Goal: Task Accomplishment & Management: Manage account settings

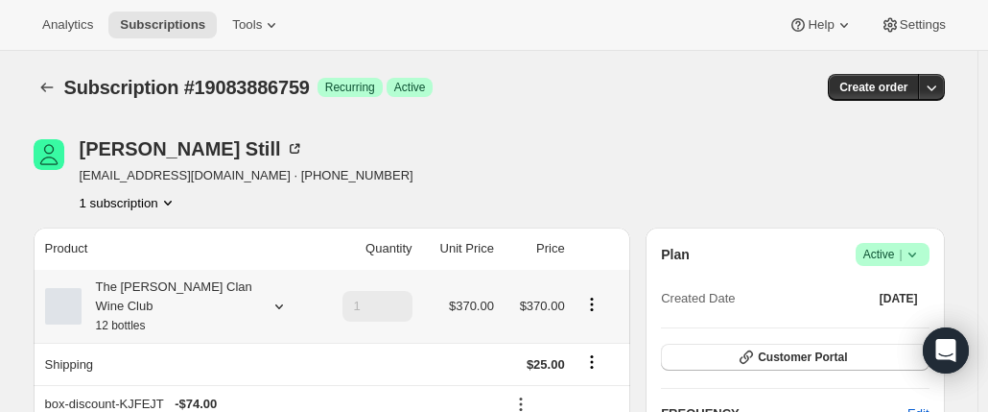
scroll to position [96, 0]
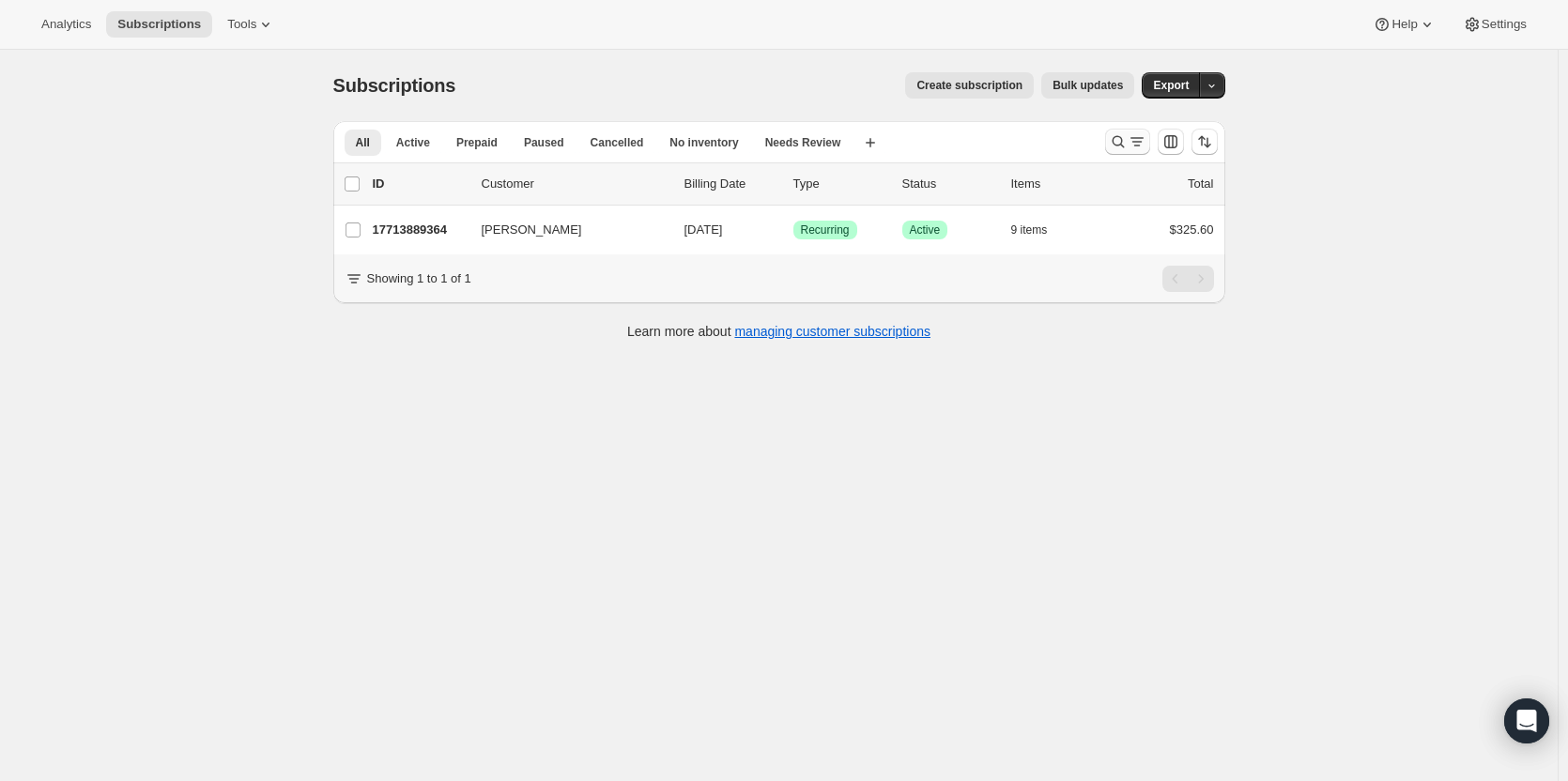
click at [1126, 138] on icon "Search and filter results" at bounding box center [1118, 141] width 19 height 19
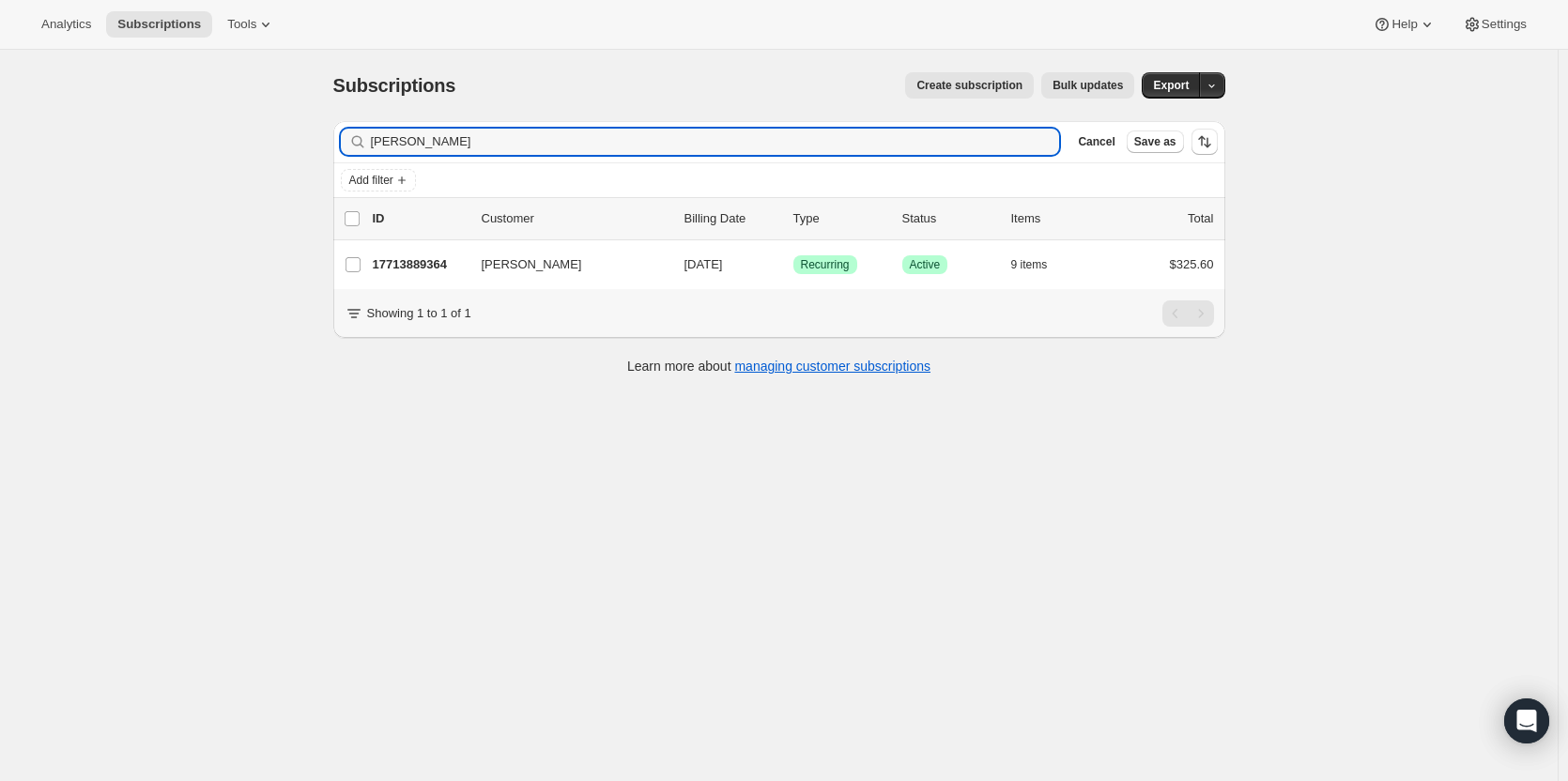
drag, startPoint x: 512, startPoint y: 135, endPoint x: 253, endPoint y: 102, distance: 261.1
click at [253, 102] on div "Subscriptions. This page is ready Subscriptions Create subscription Bulk update…" at bounding box center [778, 440] width 1557 height 781
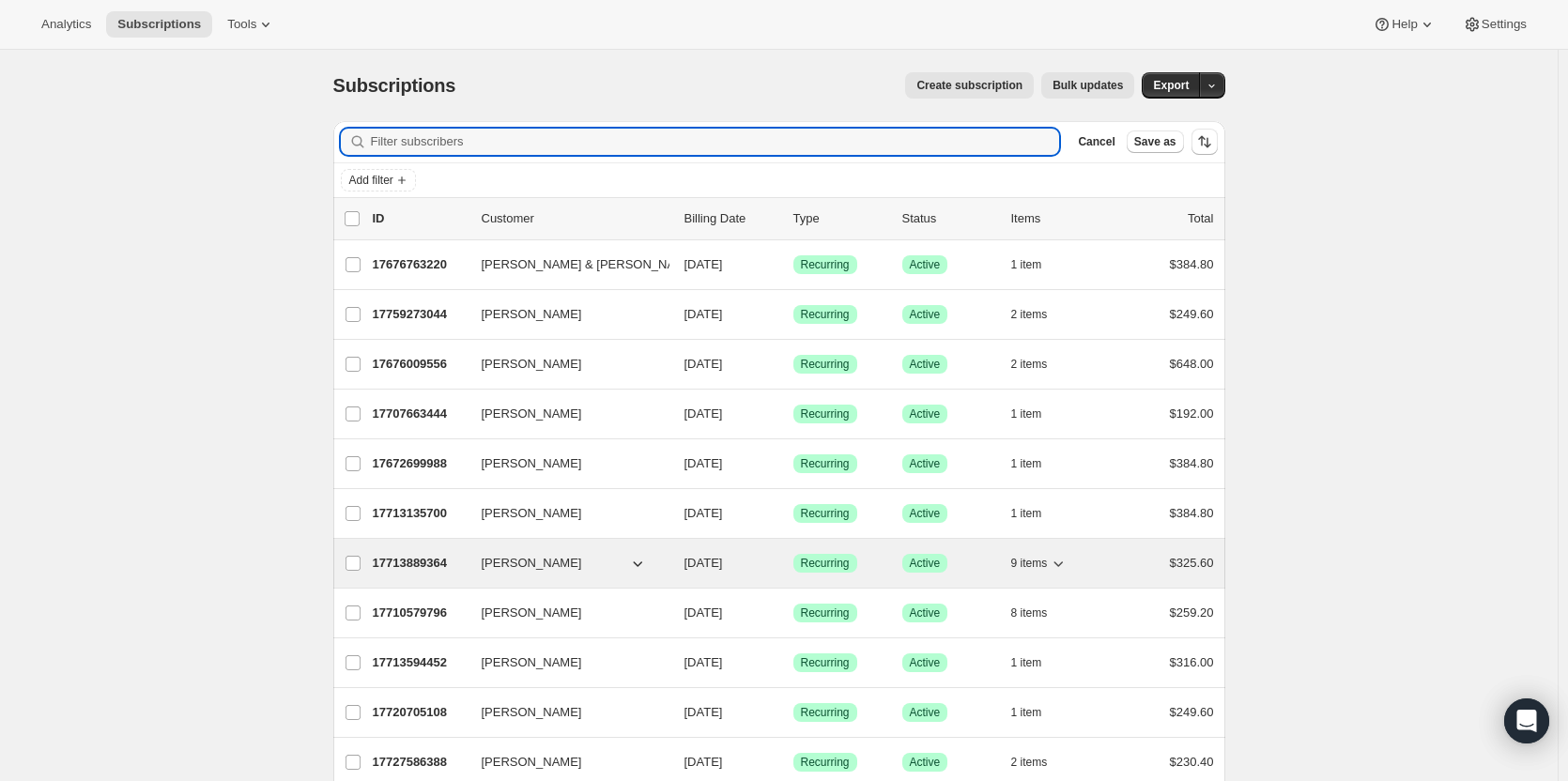
click at [406, 561] on p "17713889364" at bounding box center [420, 563] width 94 height 19
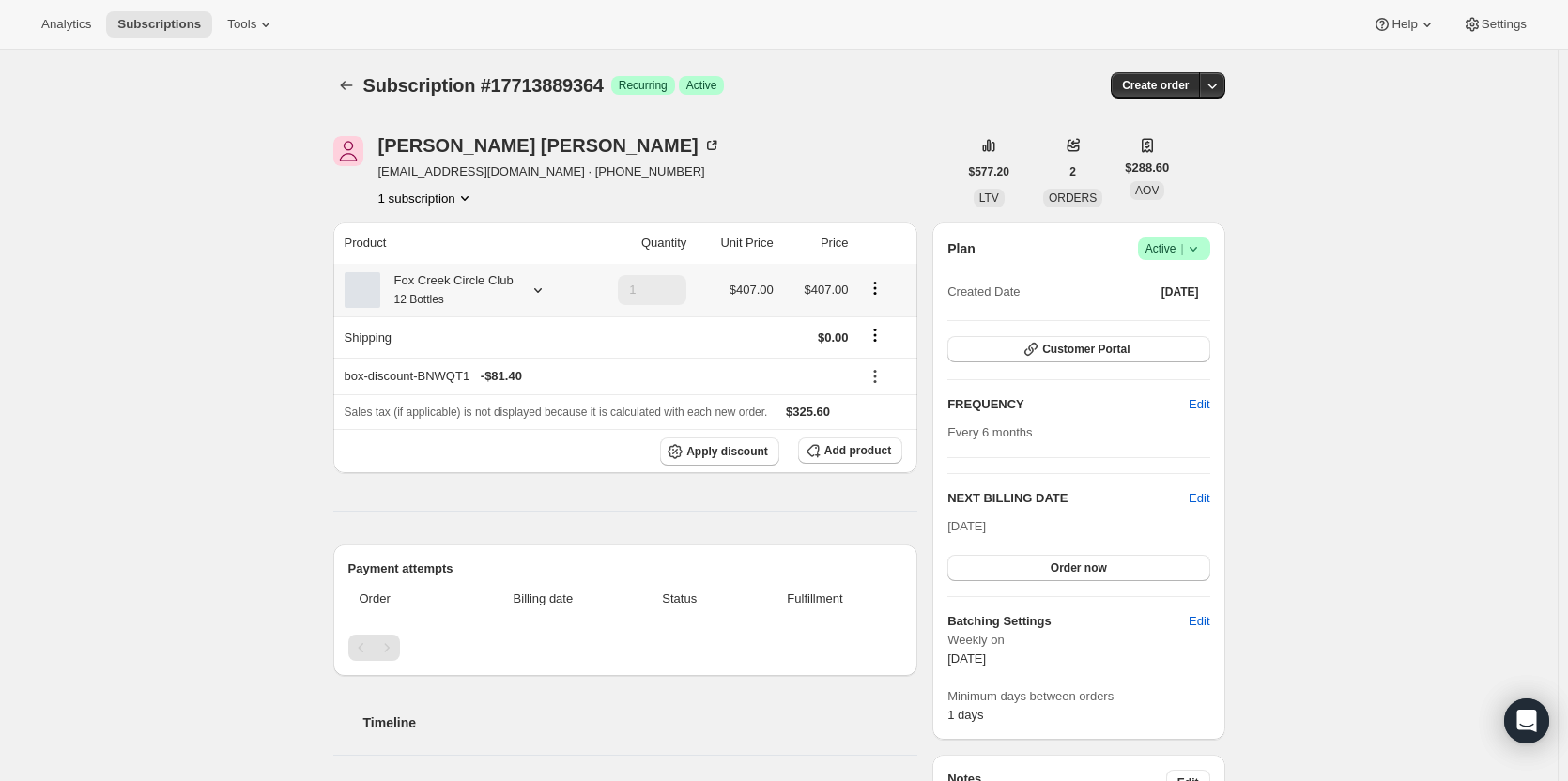
click at [452, 285] on div "Fox Creek Circle Club 12 Bottles" at bounding box center [447, 290] width 133 height 37
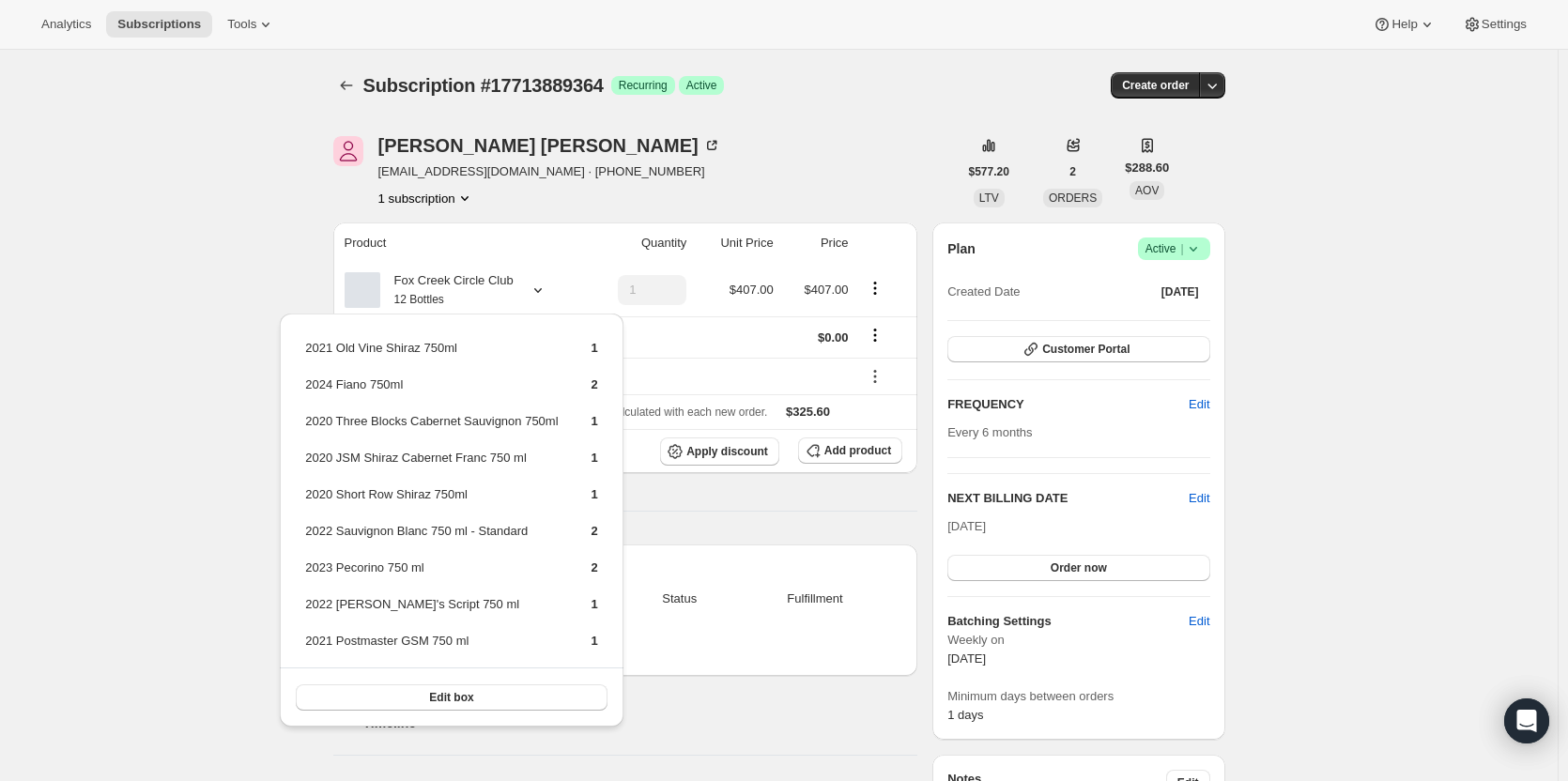
click at [497, 195] on div "1 subscription" at bounding box center [550, 198] width 343 height 19
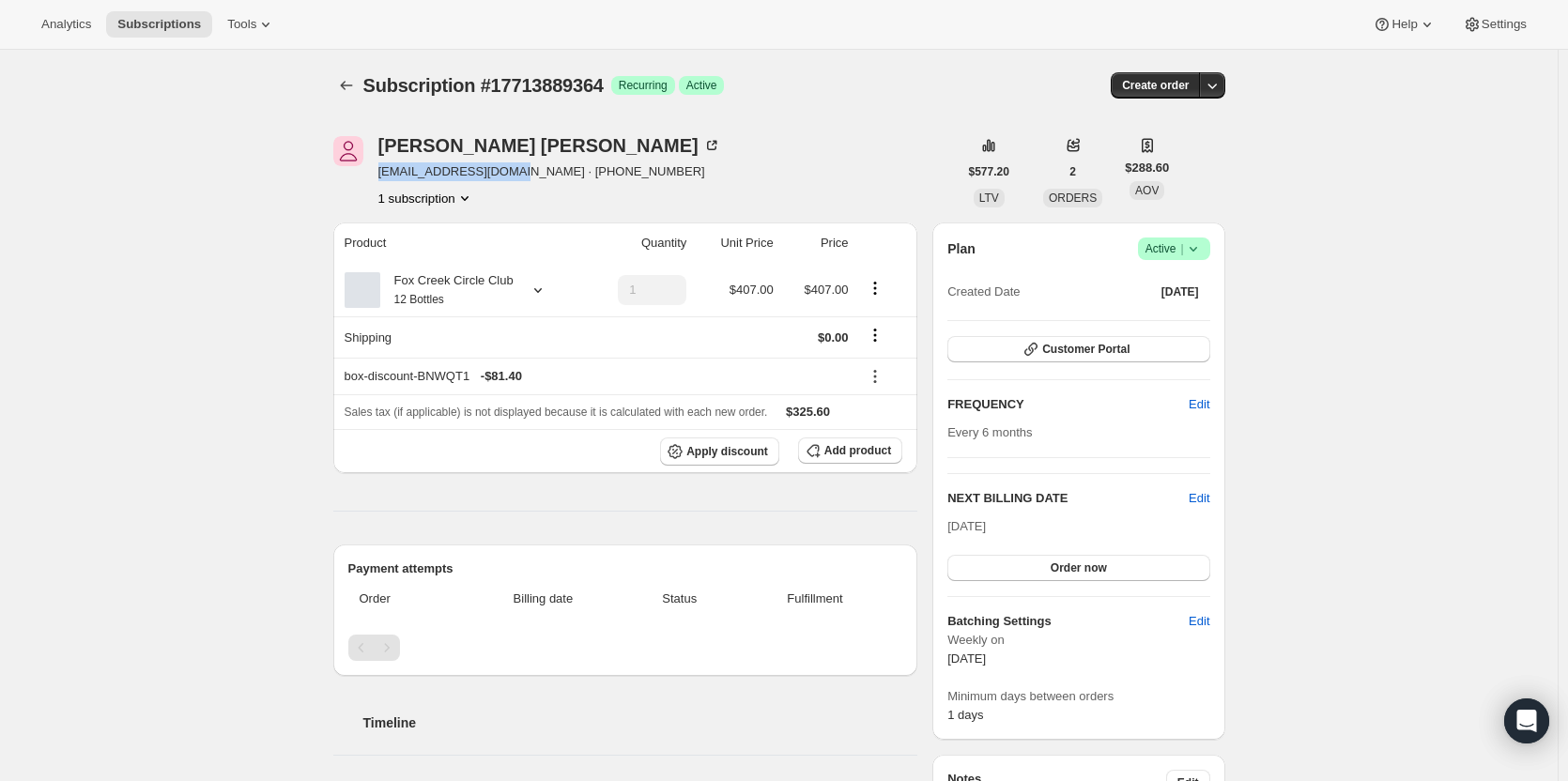
drag, startPoint x: 500, startPoint y: 173, endPoint x: 380, endPoint y: 168, distance: 120.1
click at [380, 168] on div "Jeremy Taylor knotboy@iinet.net.au · +61413316181 1 subscription" at bounding box center [646, 171] width 624 height 71
copy span "knotboy@iinet.net.au"
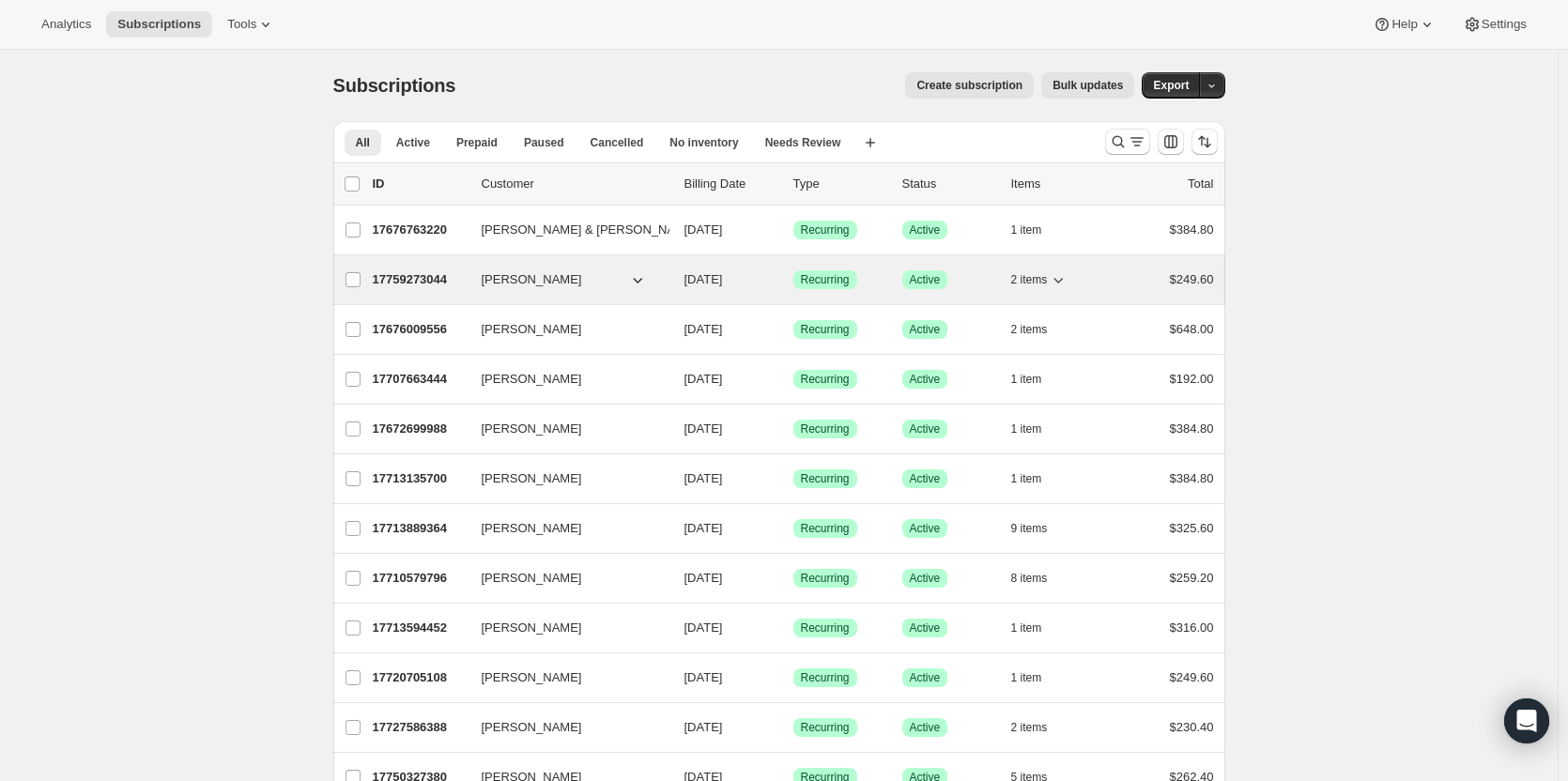
click at [421, 280] on p "17759273044" at bounding box center [420, 279] width 94 height 19
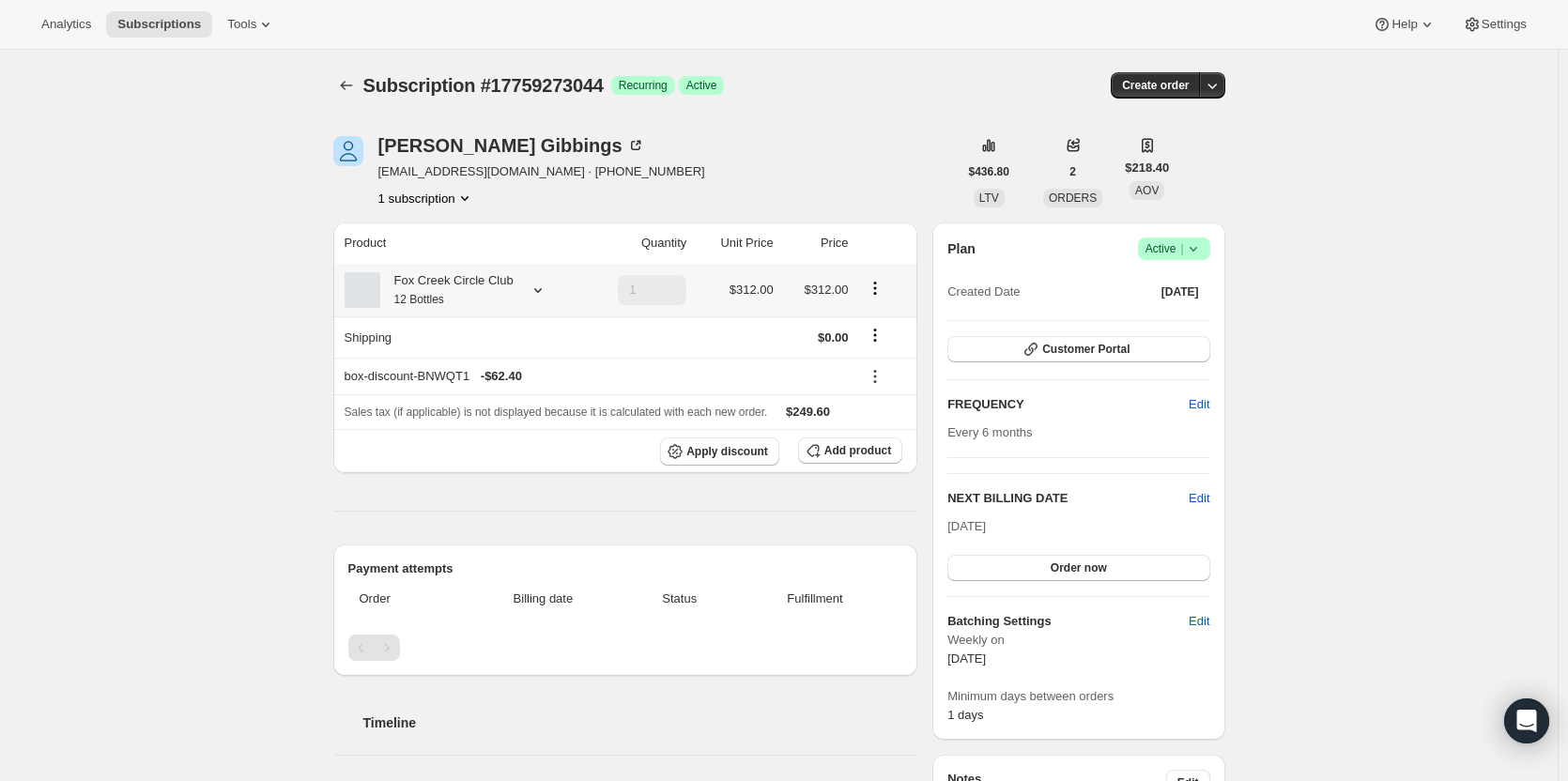
click at [452, 293] on div "Fox Creek Circle Club 12 Bottles" at bounding box center [447, 290] width 133 height 37
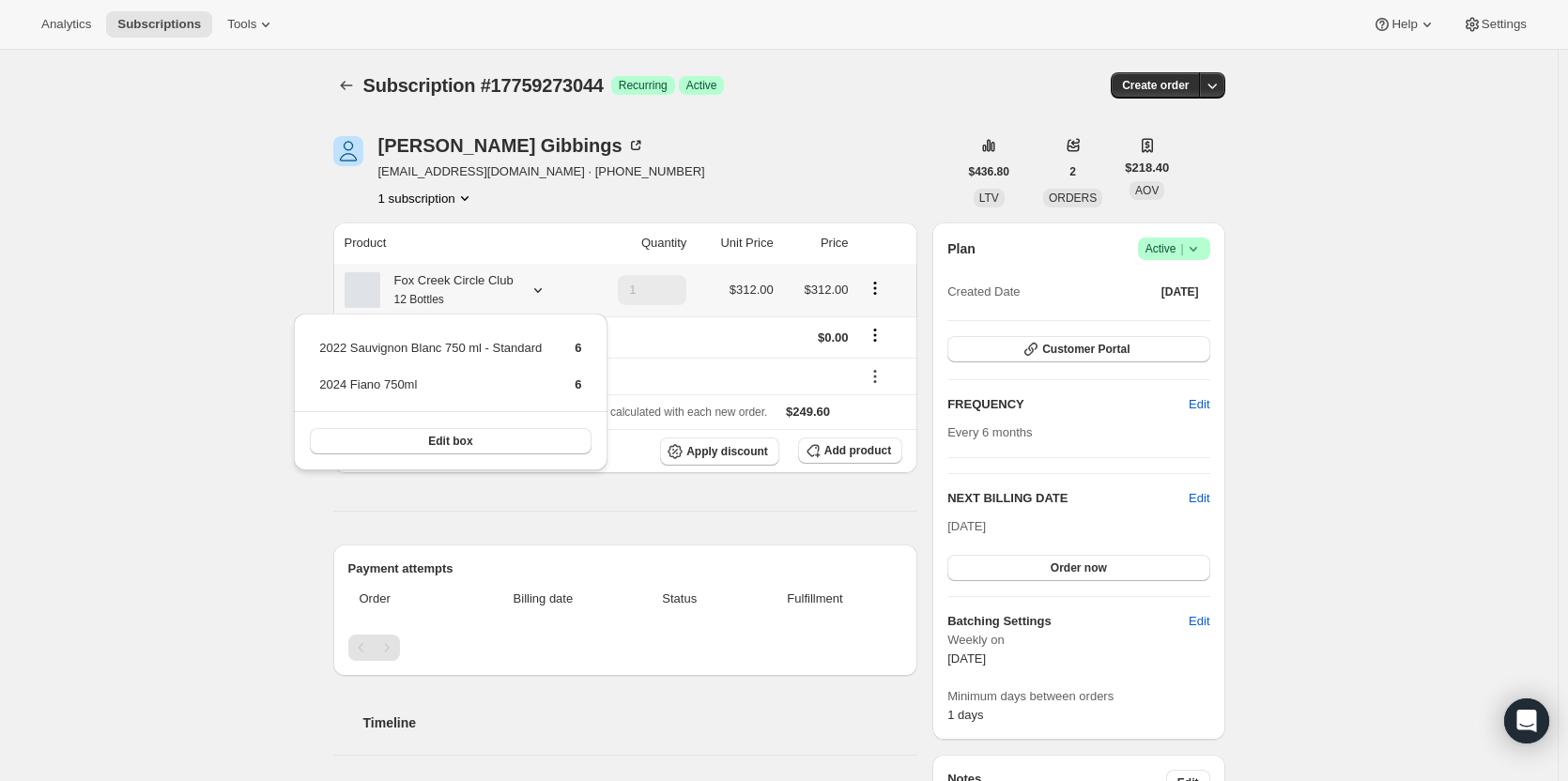
click at [452, 293] on div "Fox Creek Circle Club 12 Bottles" at bounding box center [447, 290] width 133 height 37
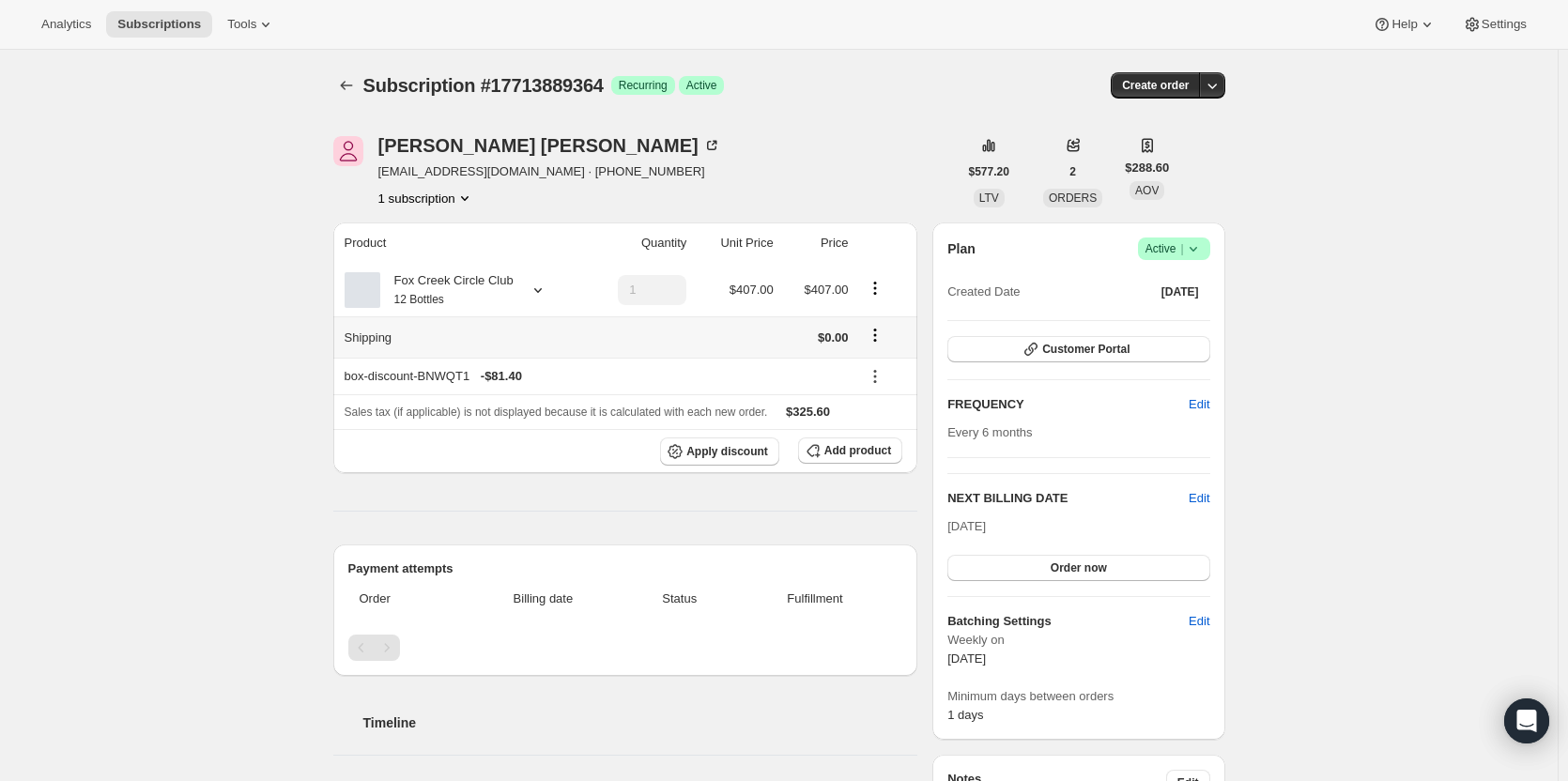
click at [873, 337] on icon "Shipping actions" at bounding box center [874, 335] width 19 height 19
click at [864, 381] on span "Edit shipping rate" at bounding box center [878, 371] width 94 height 19
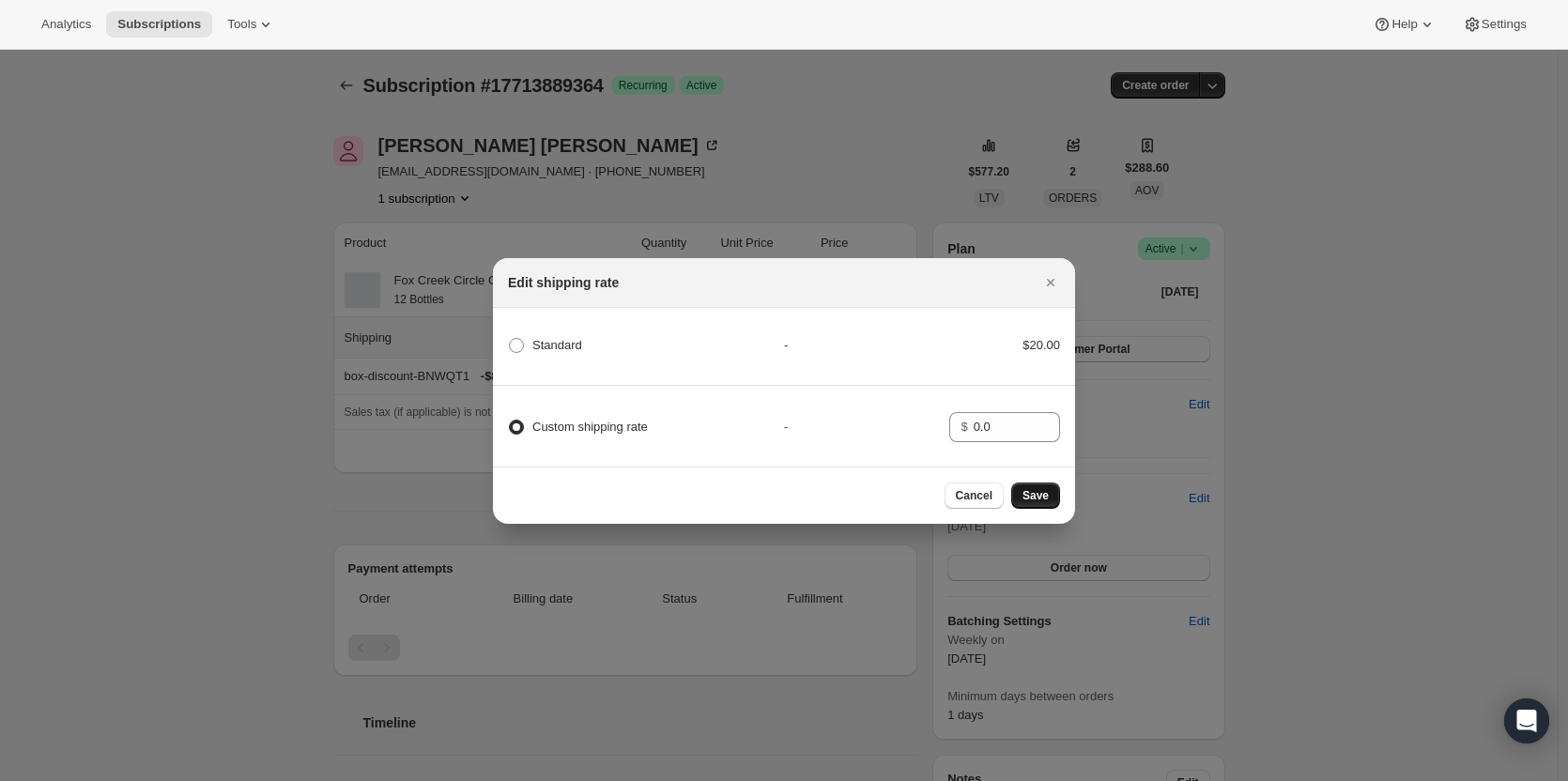
click at [1048, 491] on button "Save" at bounding box center [1036, 495] width 49 height 26
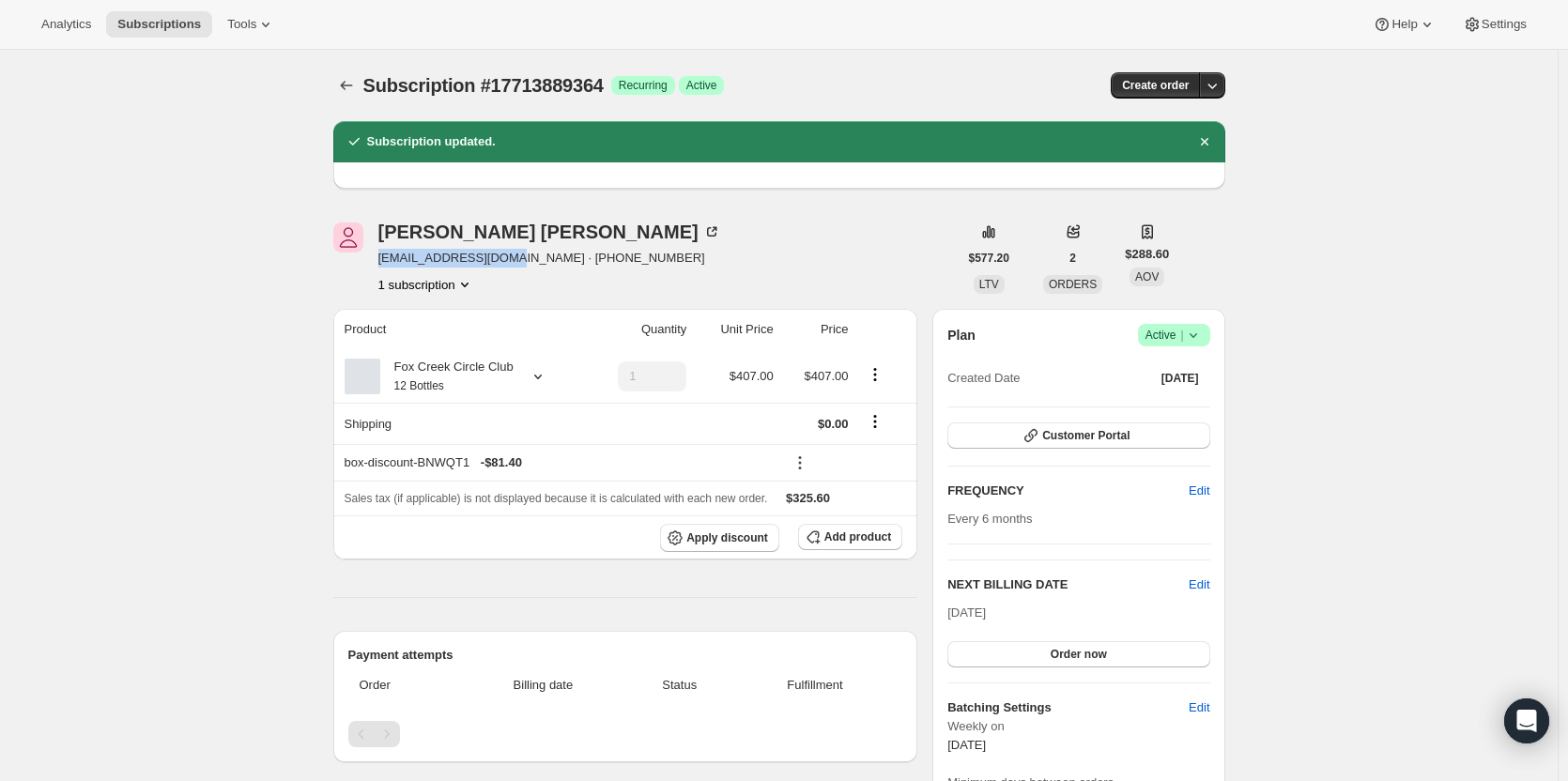
drag, startPoint x: 498, startPoint y: 262, endPoint x: 381, endPoint y: 261, distance: 117.0
click at [381, 261] on div "Jeremy Taylor knotboy@iinet.net.au · +61413316181 1 subscription" at bounding box center [646, 257] width 624 height 71
copy span "knotboy@iinet.net.au"
click at [533, 382] on icon at bounding box center [537, 376] width 19 height 19
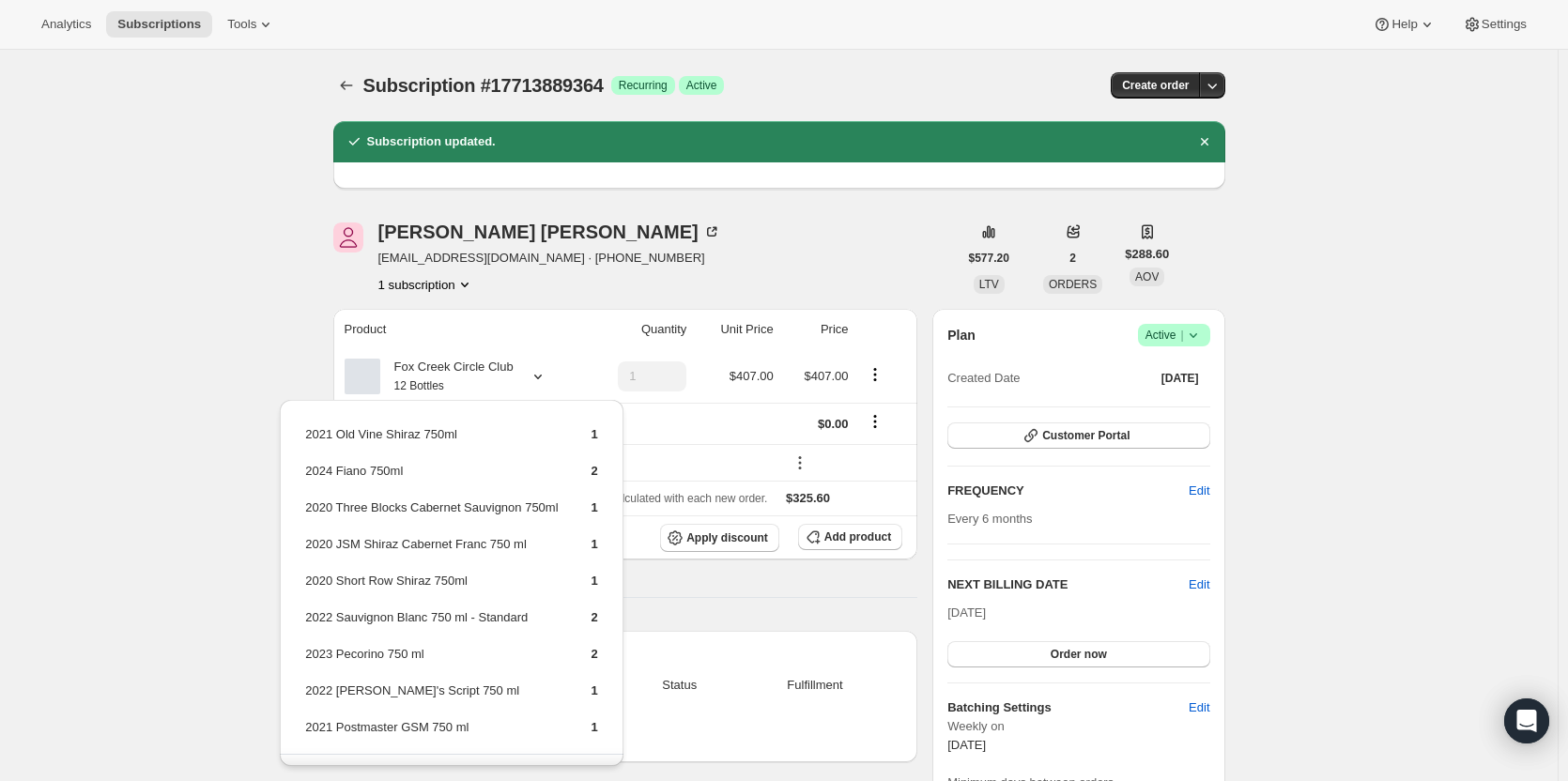
click at [898, 281] on div "Jeremy Taylor knotboy@iinet.net.au · +61413316181 1 subscription" at bounding box center [646, 257] width 624 height 71
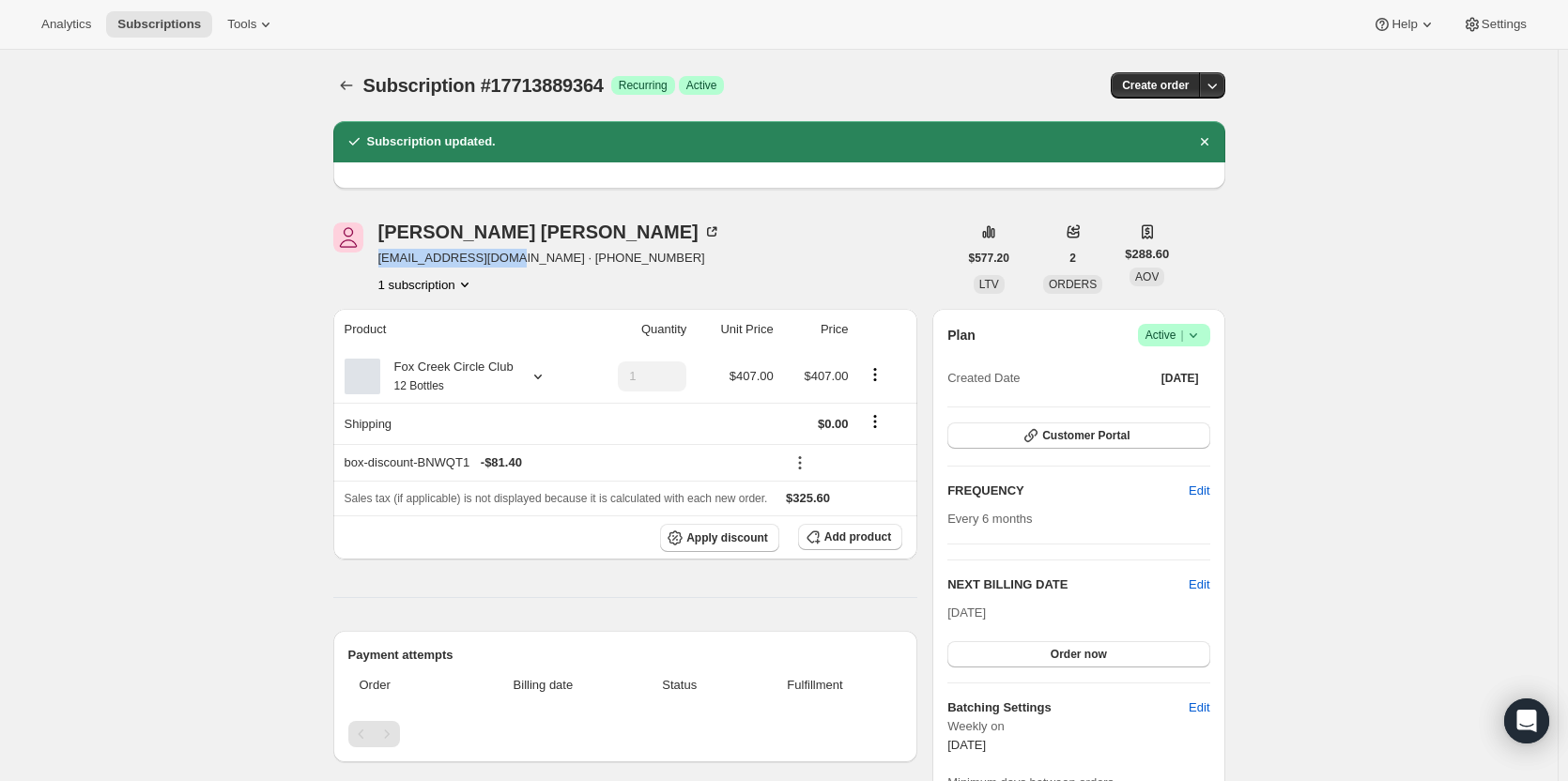
drag, startPoint x: 496, startPoint y: 262, endPoint x: 380, endPoint y: 261, distance: 116.0
click at [380, 261] on div "Jeremy Taylor knotboy@iinet.net.au · +61413316181 1 subscription" at bounding box center [646, 257] width 624 height 71
copy span "knotboy@iinet.net.au"
click at [1130, 434] on span "Customer Portal" at bounding box center [1085, 435] width 87 height 15
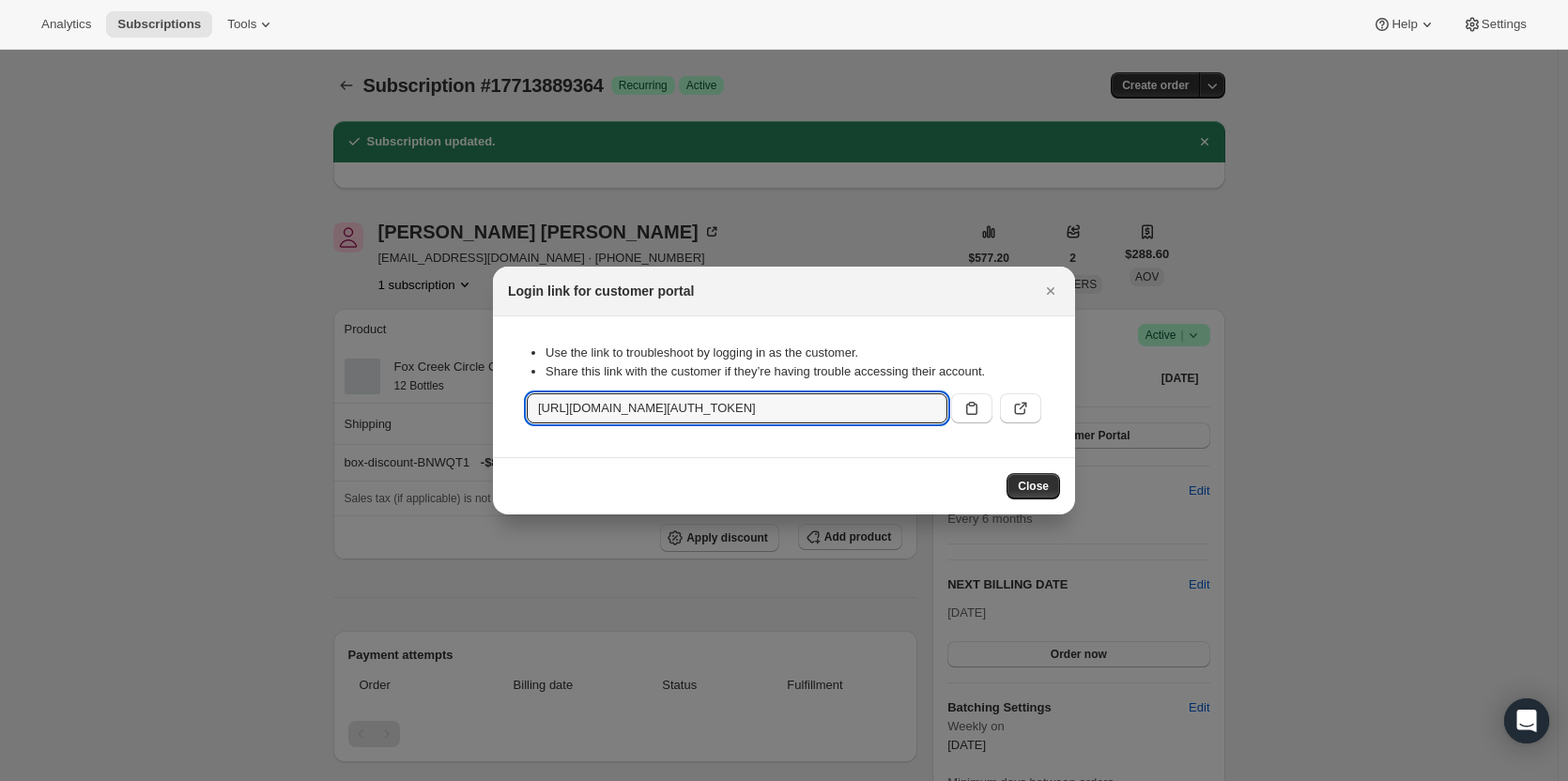
scroll to position [0, 2041]
drag, startPoint x: 536, startPoint y: 406, endPoint x: 1577, endPoint y: 425, distance: 1041.2
click at [1567, 425] on html "Analytics Subscriptions Tools Help Settings Skip to content Subscription #17713…" at bounding box center [784, 390] width 1568 height 781
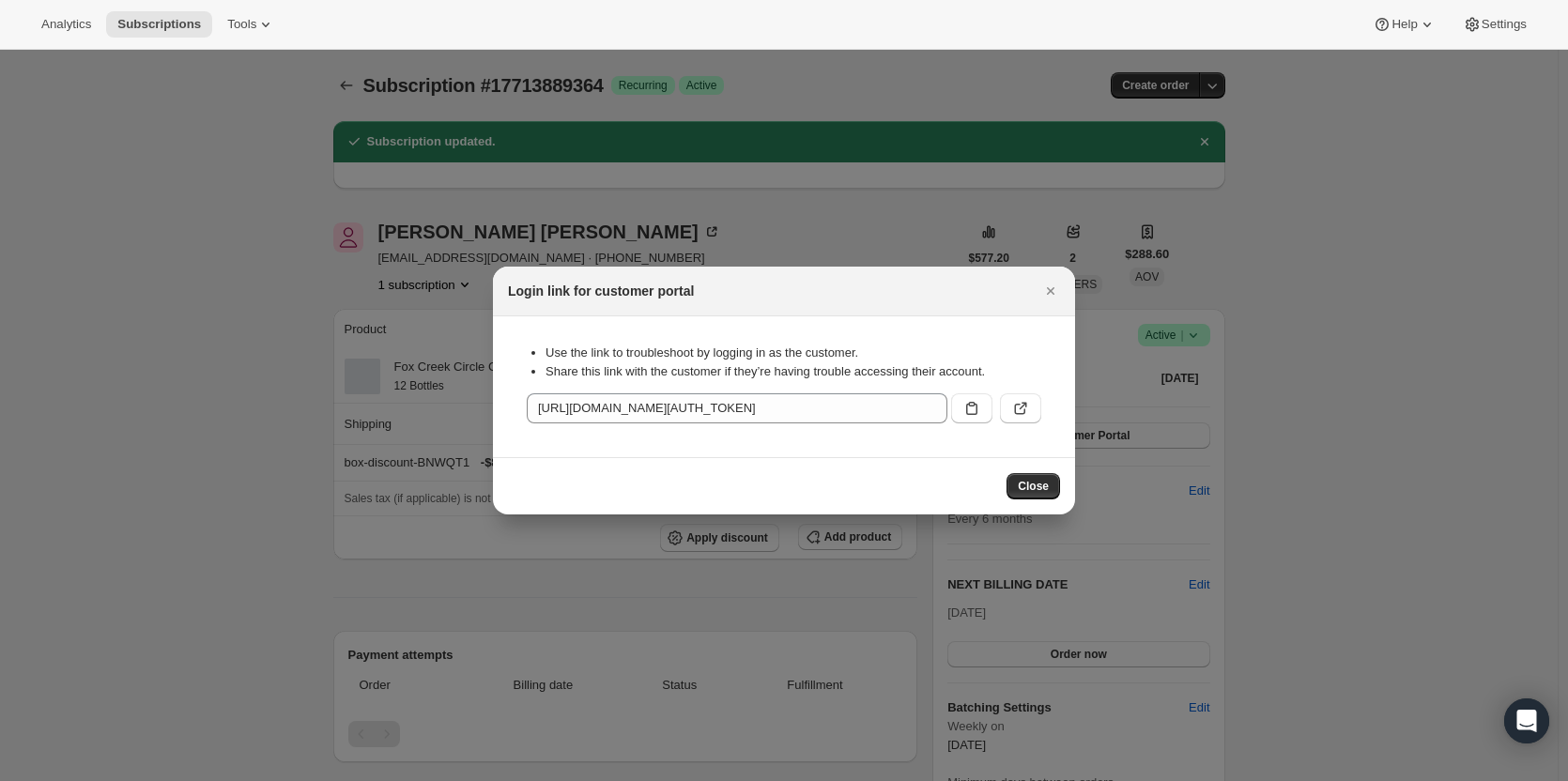
click at [82, 473] on div at bounding box center [784, 390] width 1568 height 781
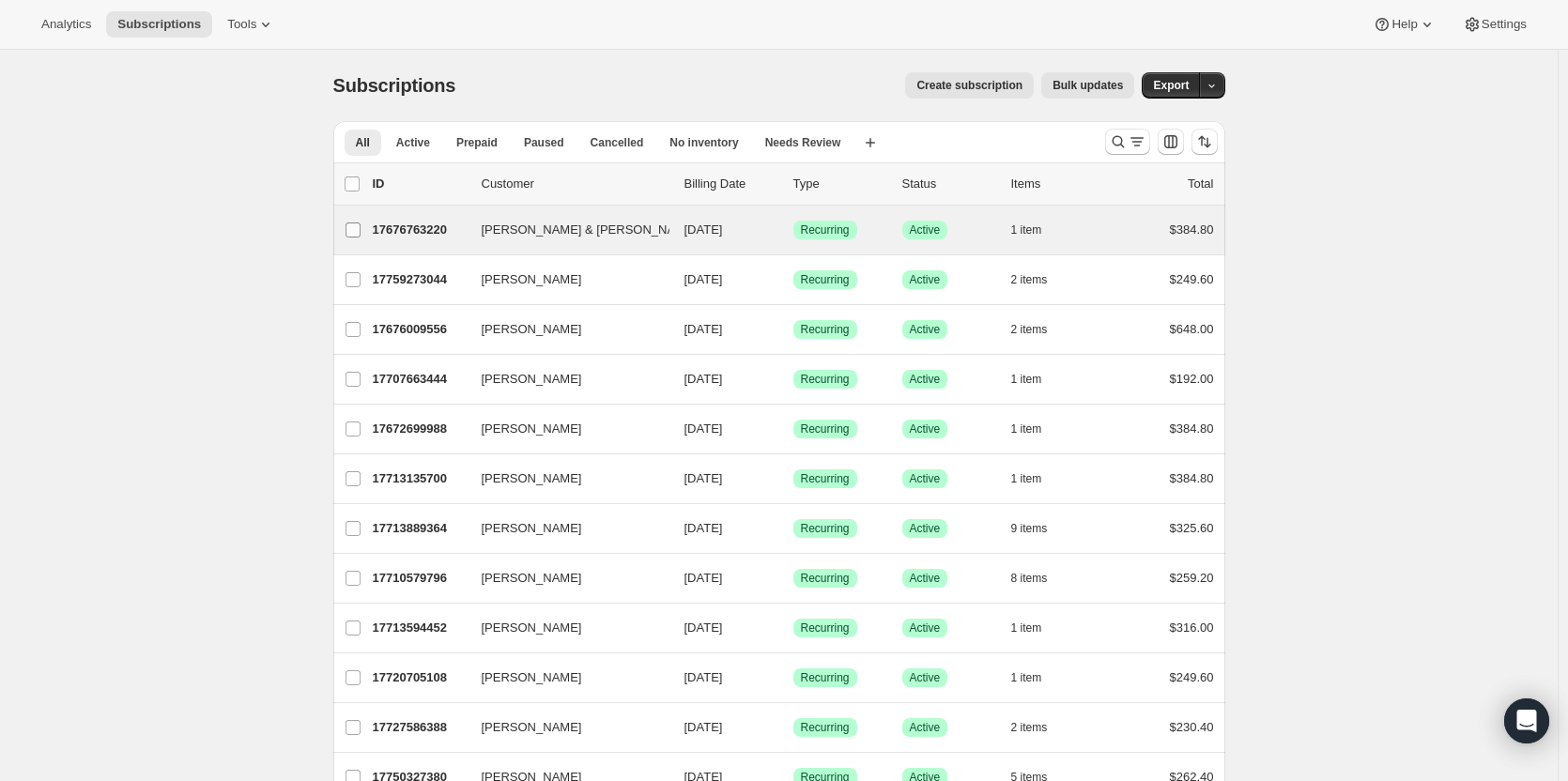
click at [359, 235] on input "Brad & Jayne Kerford" at bounding box center [352, 229] width 15 height 15
click at [354, 227] on input "Brad & Jayne Kerford" at bounding box center [352, 230] width 15 height 15
checkbox input "false"
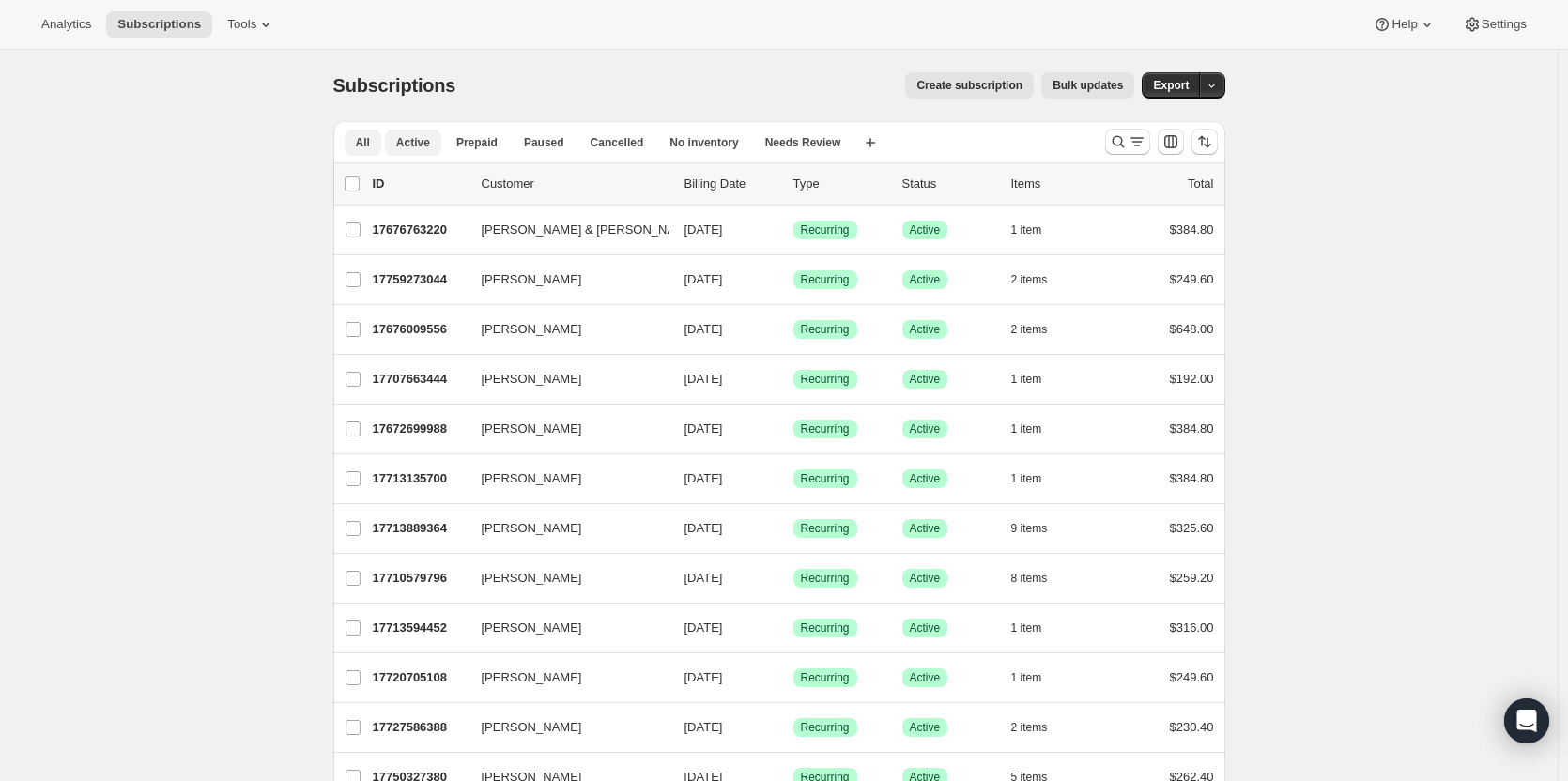
click at [403, 137] on span "Active" at bounding box center [413, 142] width 34 height 15
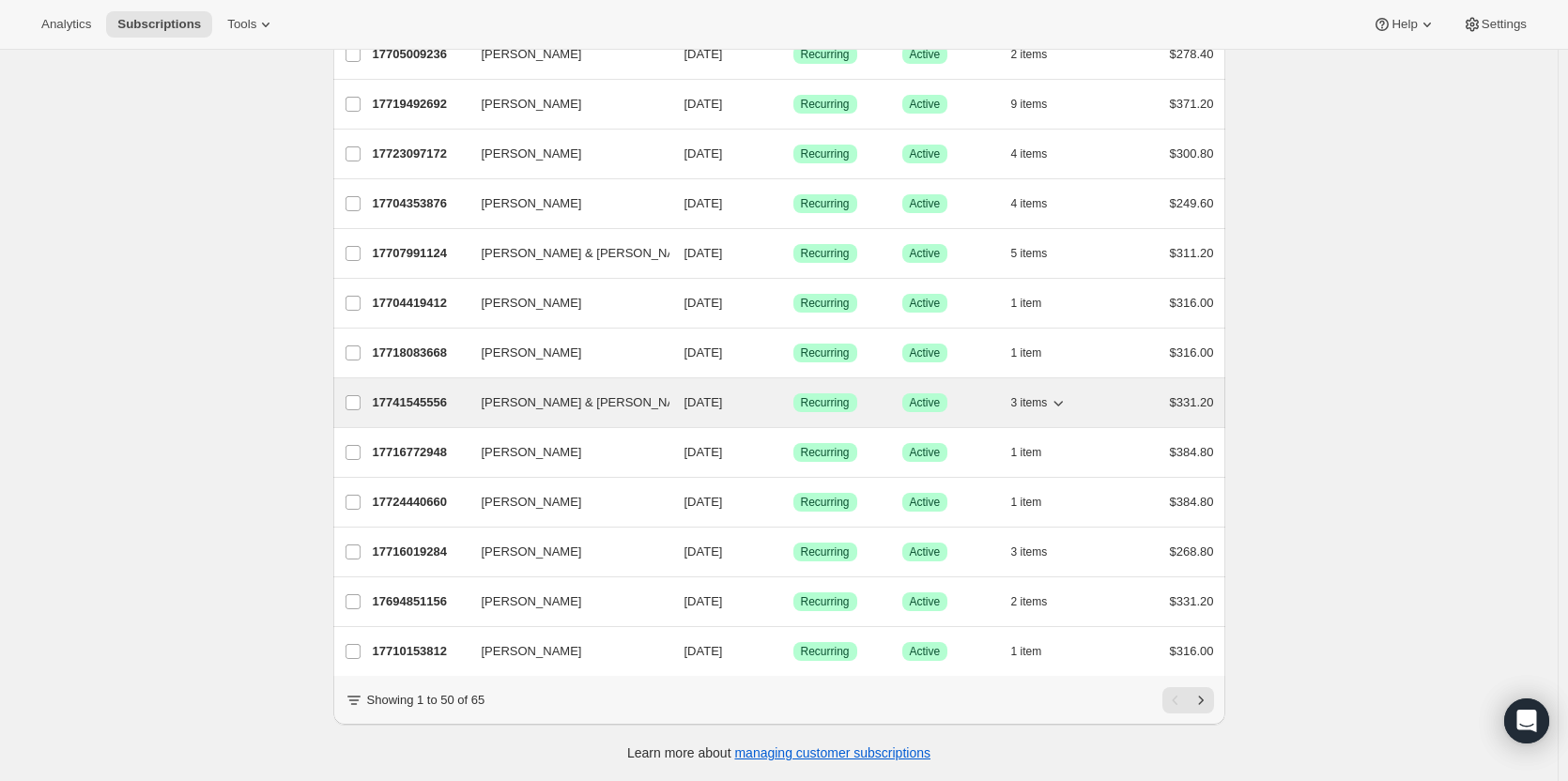
scroll to position [2031, 0]
